Goal: Navigation & Orientation: Find specific page/section

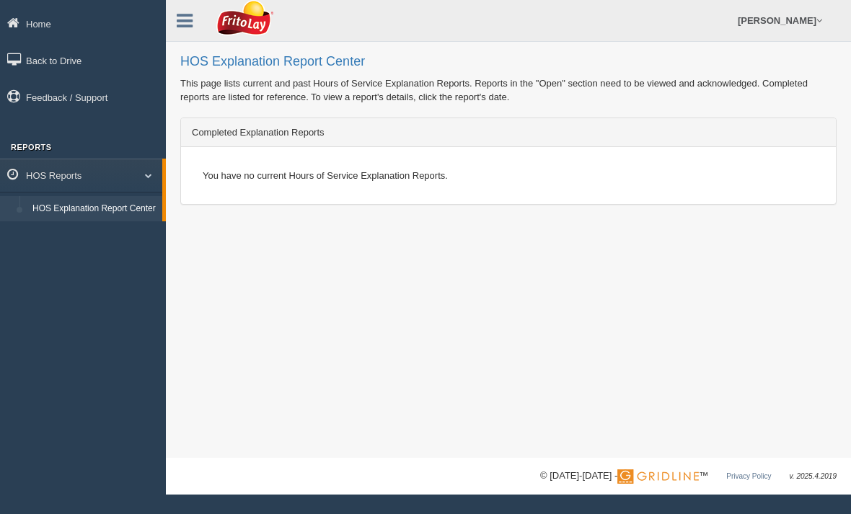
click at [24, 19] on icon at bounding box center [16, 23] width 19 height 13
click at [47, 19] on link "Home" at bounding box center [83, 23] width 166 height 32
click at [44, 19] on link "Home" at bounding box center [83, 23] width 166 height 32
